Goal: Task Accomplishment & Management: Use online tool/utility

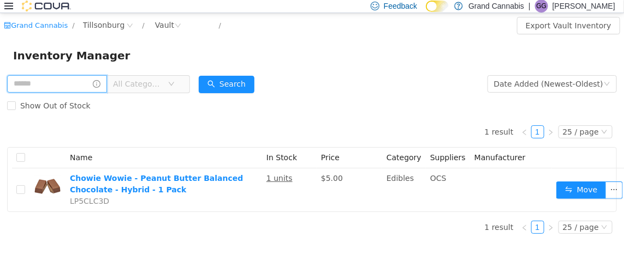
click at [85, 84] on input "text" at bounding box center [57, 83] width 100 height 17
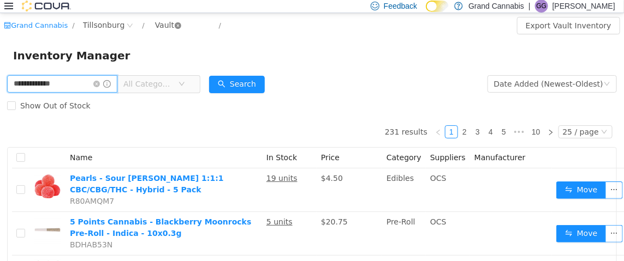
click at [175, 23] on icon "icon: close-circle" at bounding box center [178, 25] width 7 height 7
type input "**********"
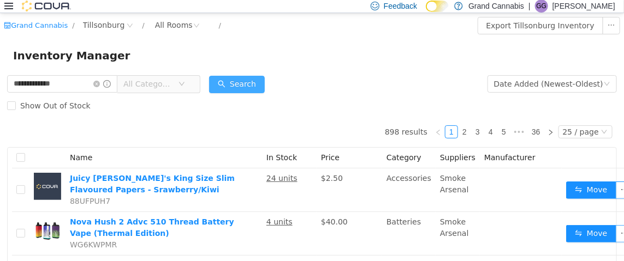
click at [258, 82] on button "Search" at bounding box center [237, 83] width 56 height 17
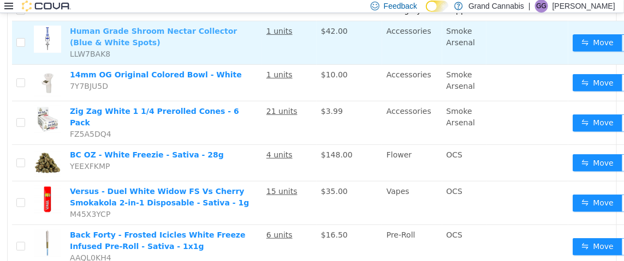
scroll to position [164, 0]
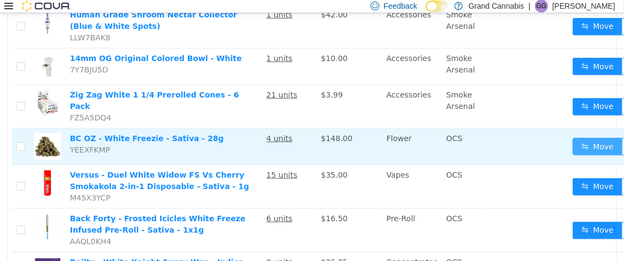
click at [591, 141] on button "Move" at bounding box center [597, 146] width 50 height 17
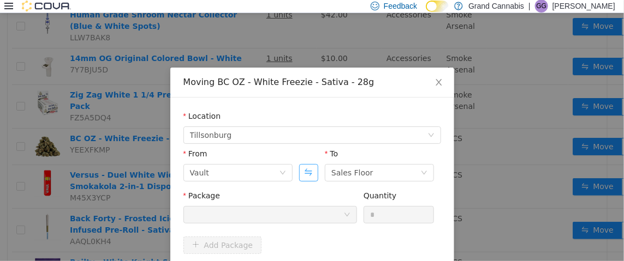
click at [305, 174] on button "Swap" at bounding box center [308, 172] width 19 height 17
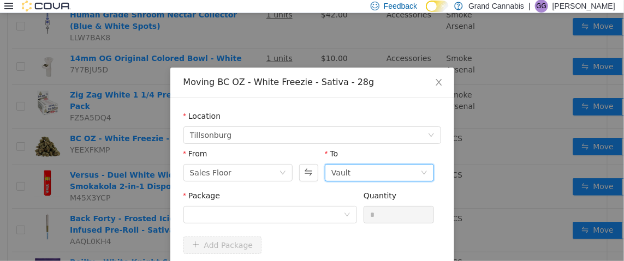
click at [363, 169] on div "Vault" at bounding box center [375, 172] width 89 height 16
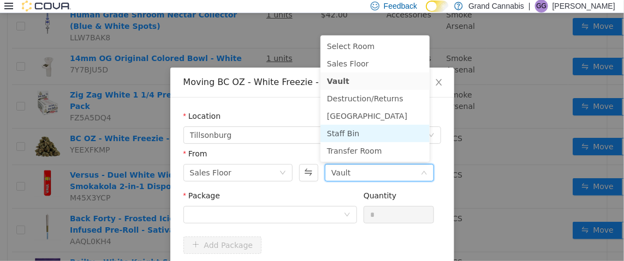
click at [366, 133] on li "Staff Bin" at bounding box center [374, 132] width 109 height 17
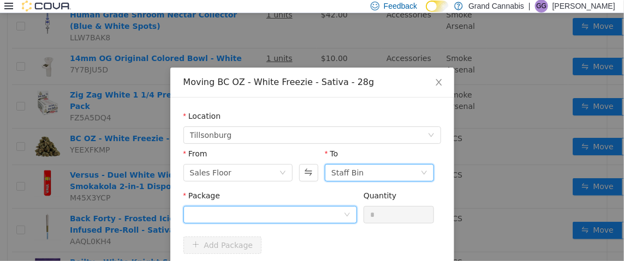
click at [290, 214] on div at bounding box center [266, 214] width 153 height 16
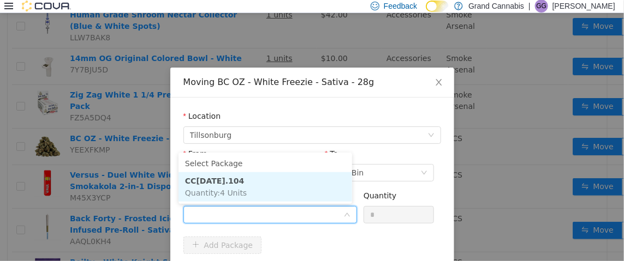
click at [242, 187] on li "CC[DATE].104 Quantity : 4 Units" at bounding box center [265, 186] width 174 height 29
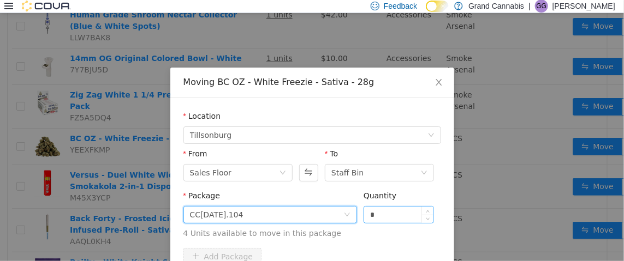
click at [371, 217] on input "*" at bounding box center [399, 214] width 70 height 16
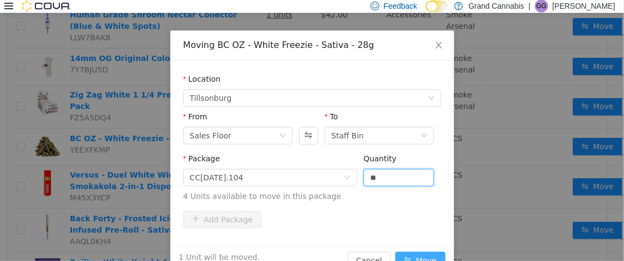
scroll to position [63, 0]
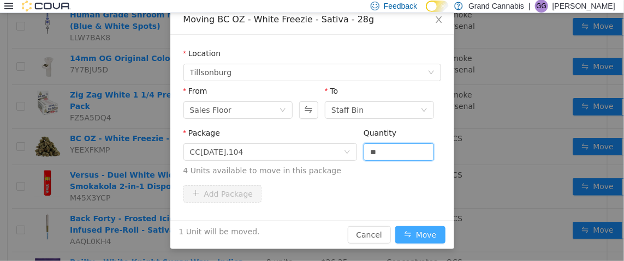
type input "*"
click at [415, 232] on button "Move" at bounding box center [420, 234] width 50 height 17
